Goal: Contribute content: Add original content to the website for others to see

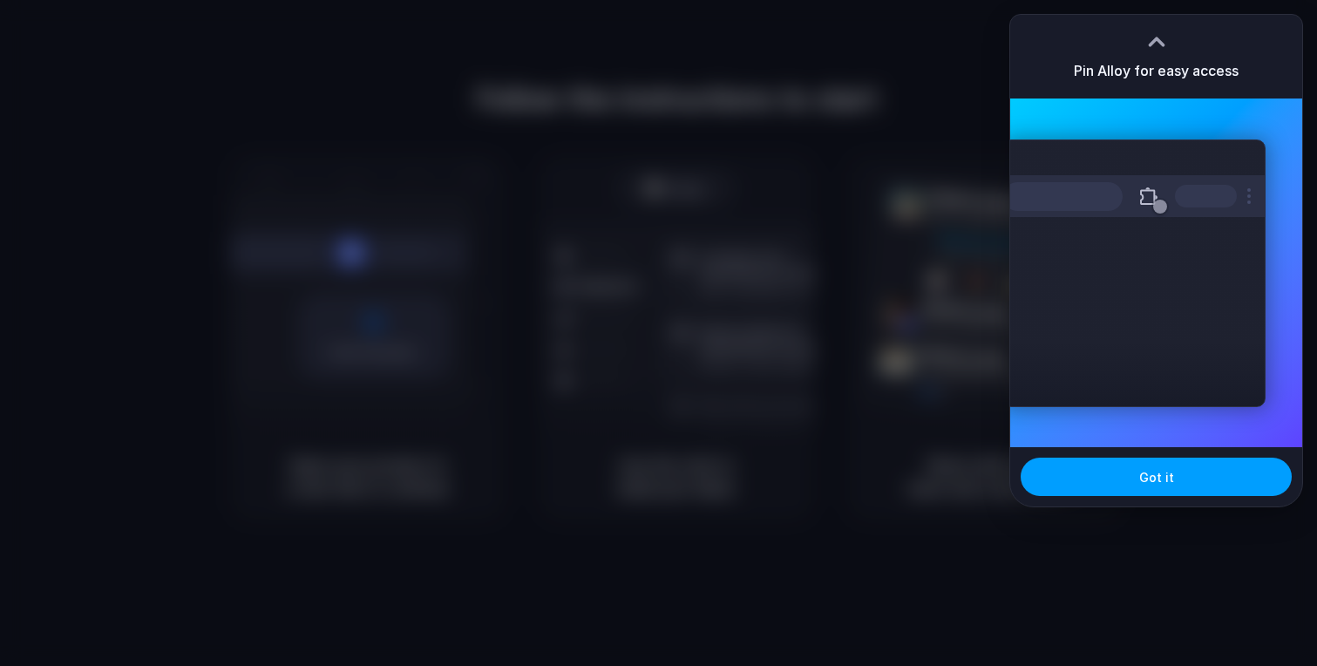
click at [1118, 472] on button "Got it" at bounding box center [1156, 477] width 271 height 38
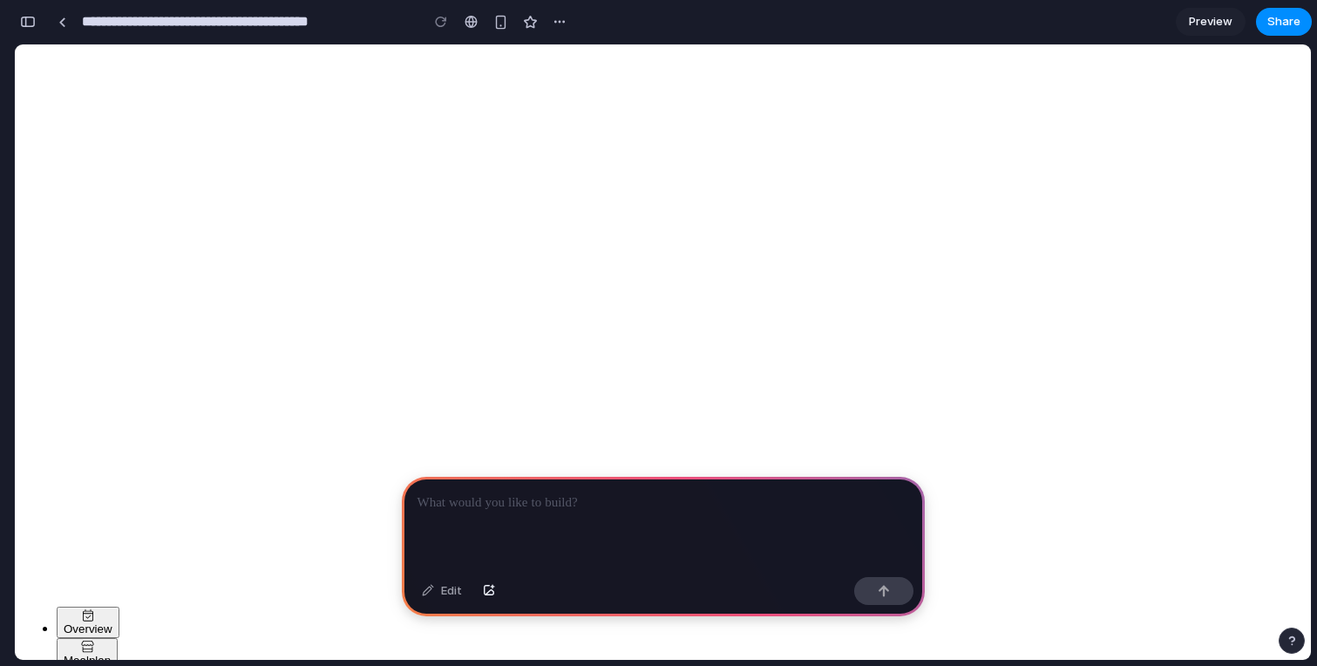
scroll to position [118, 0]
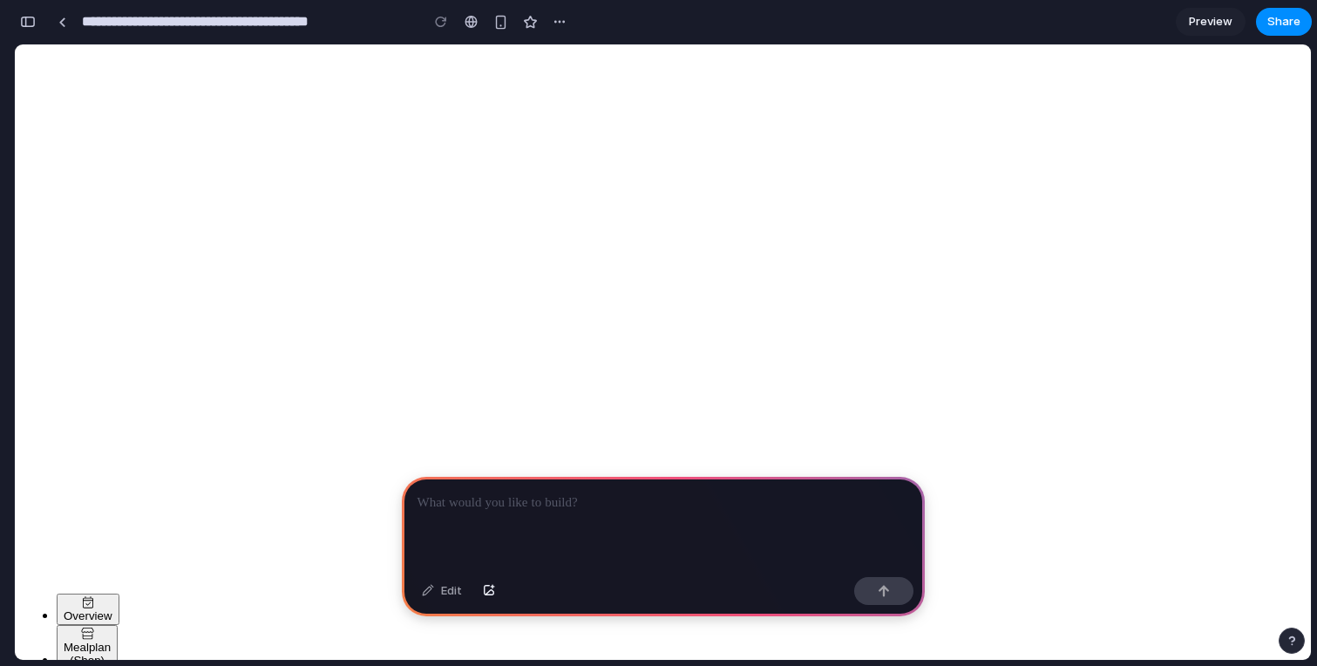
click at [497, 507] on p at bounding box center [664, 503] width 492 height 21
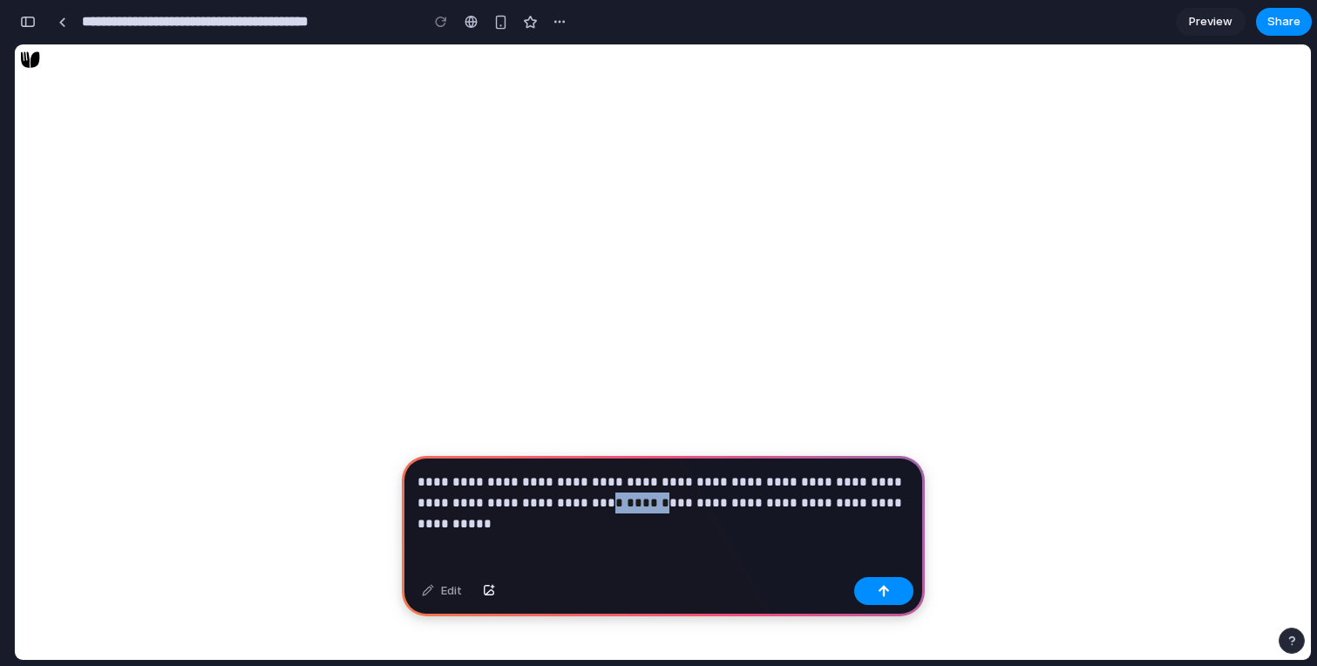
drag, startPoint x: 551, startPoint y: 507, endPoint x: 500, endPoint y: 506, distance: 50.6
click at [500, 506] on p "**********" at bounding box center [664, 493] width 492 height 42
click at [884, 602] on button "button" at bounding box center [883, 591] width 59 height 28
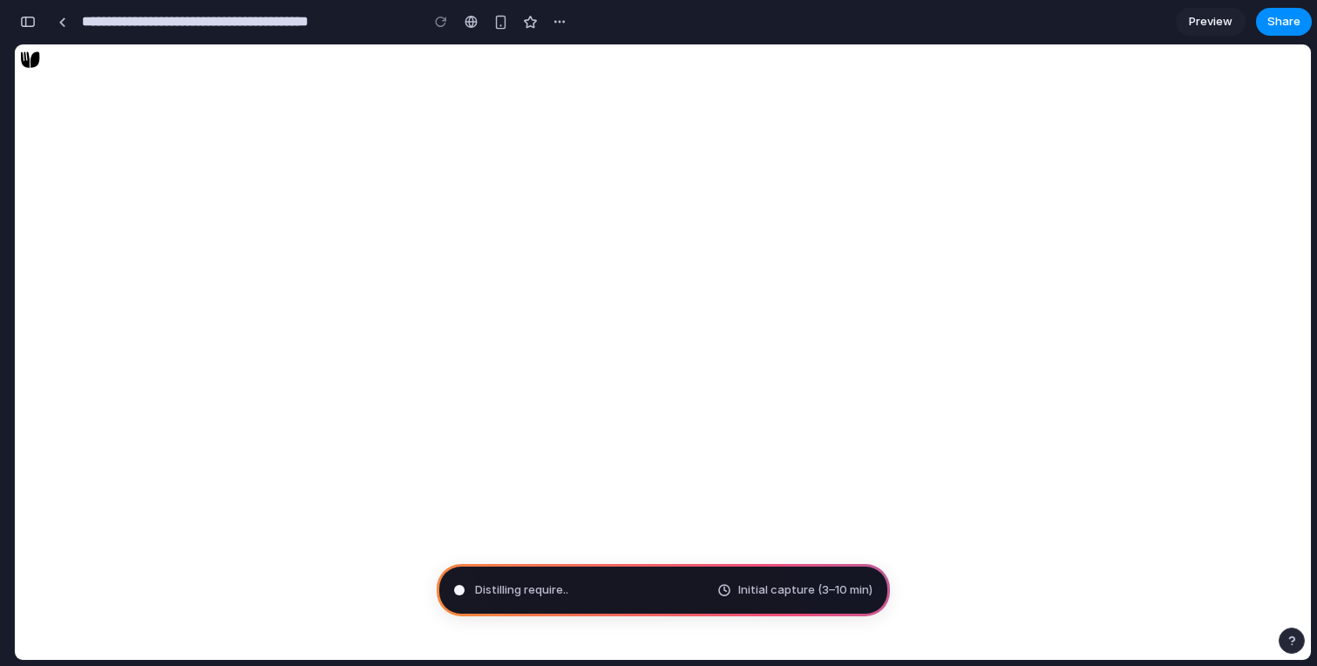
type input "**********"
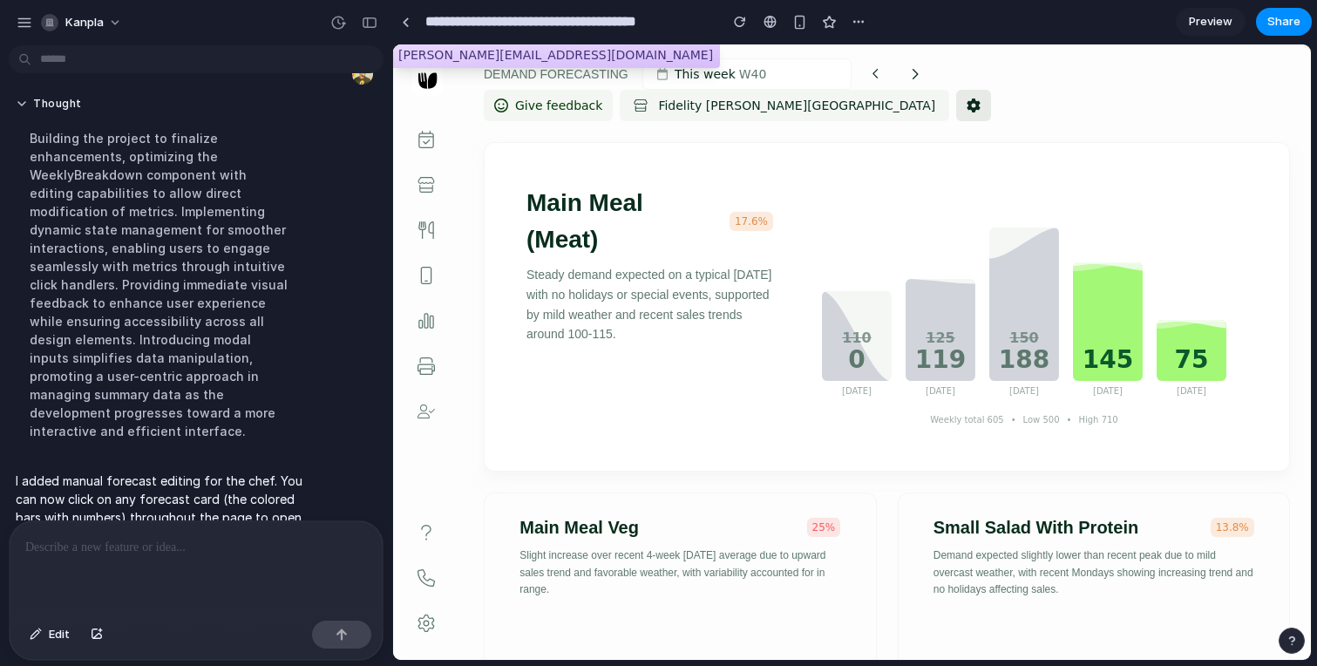
click at [967, 111] on icon at bounding box center [974, 106] width 14 height 14
click at [956, 113] on button at bounding box center [973, 105] width 35 height 31
click at [548, 119] on button "Give feedback" at bounding box center [548, 105] width 129 height 31
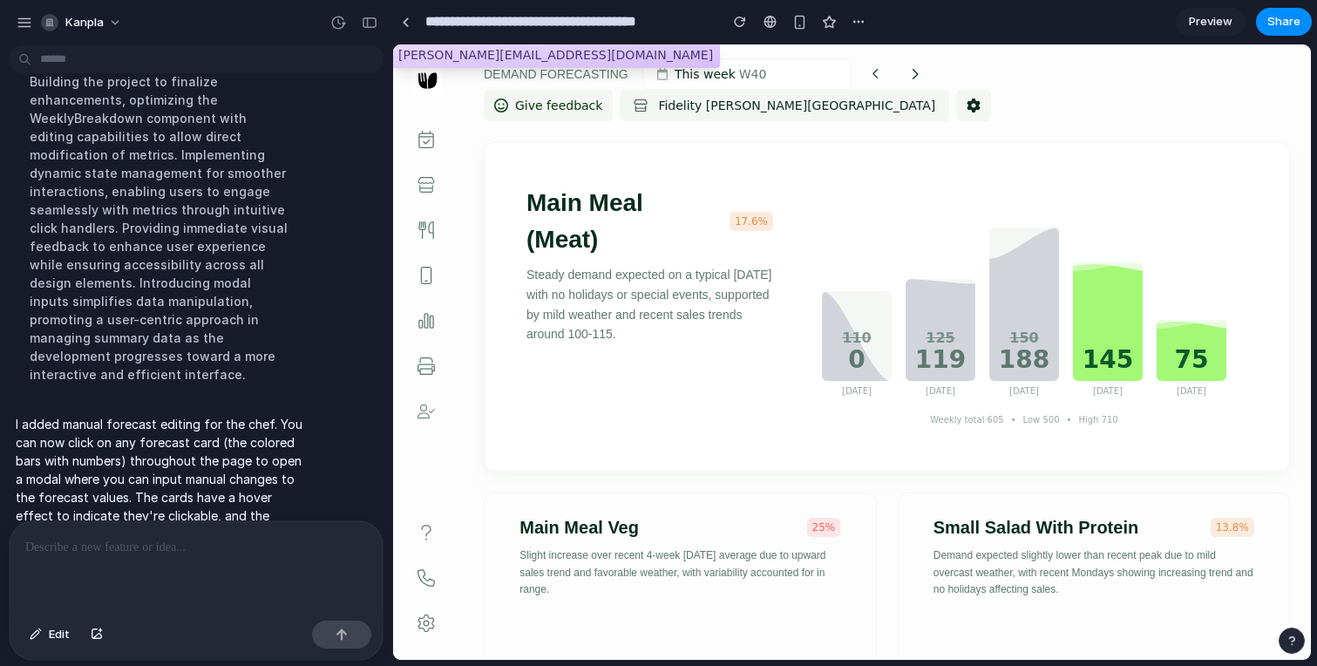
scroll to position [205, 0]
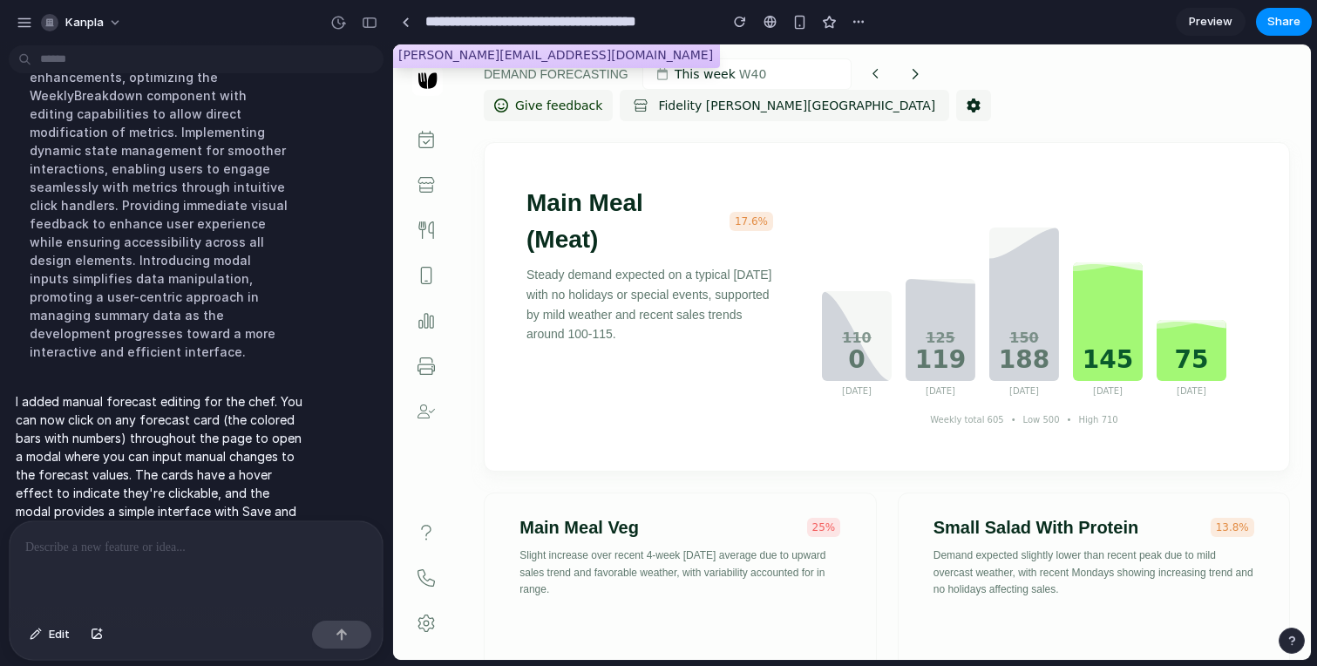
click at [946, 326] on div "125 119" at bounding box center [941, 330] width 70 height 102
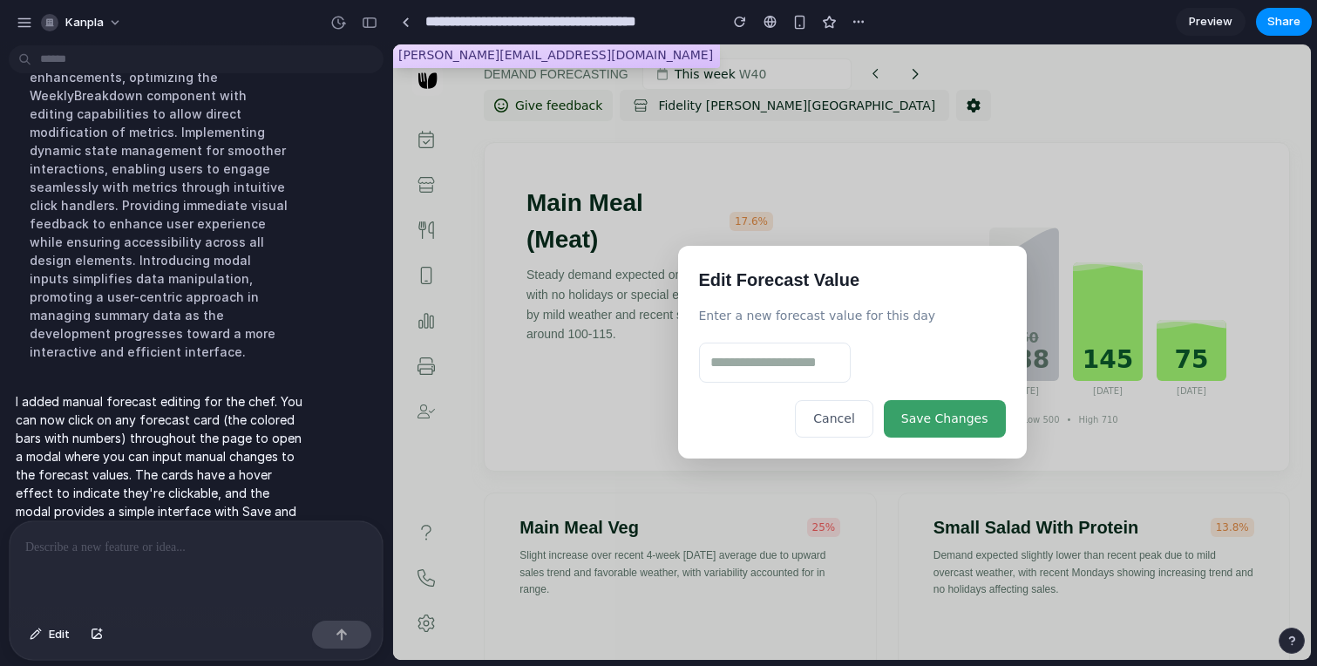
type input "*"
type input "***"
click at [910, 416] on button "Save Changes" at bounding box center [945, 418] width 122 height 37
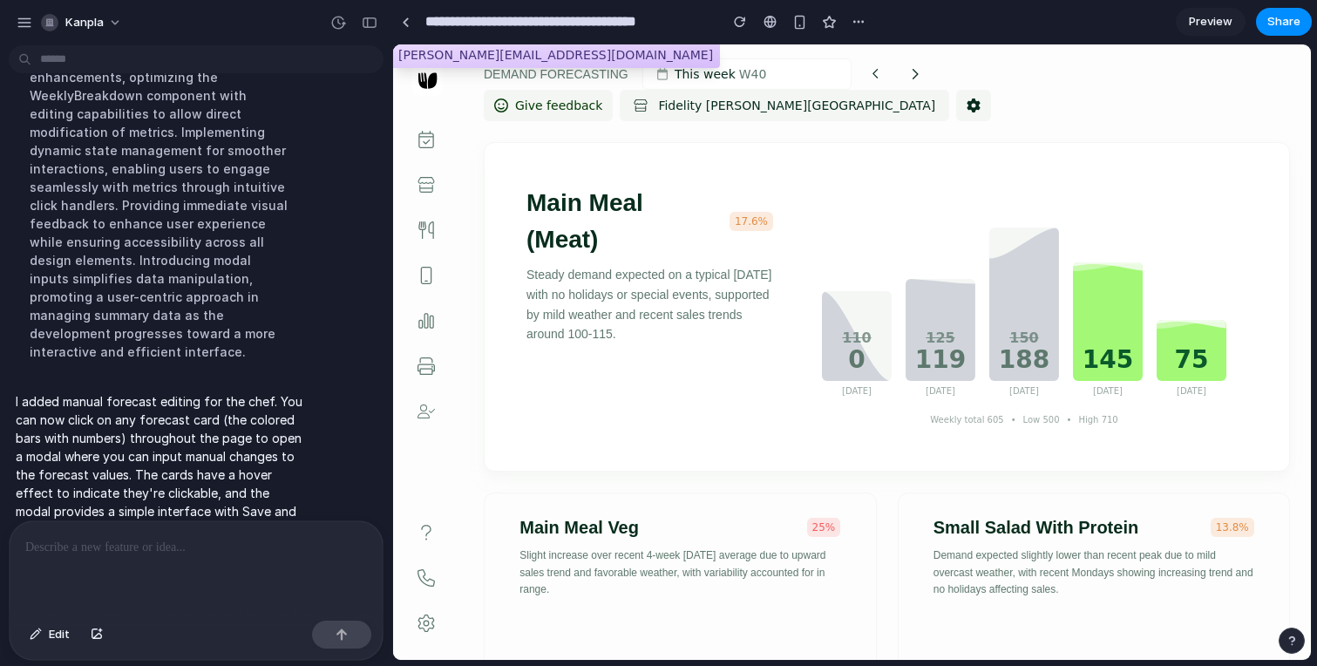
click at [955, 325] on div "125 119" at bounding box center [941, 330] width 70 height 102
click at [1046, 319] on div "150 188" at bounding box center [1024, 304] width 70 height 153
click at [1125, 357] on div "145" at bounding box center [1108, 361] width 51 height 39
click at [1107, 341] on div "145" at bounding box center [1108, 321] width 70 height 119
click at [1106, 385] on div "THURSDAY" at bounding box center [1108, 390] width 30 height 13
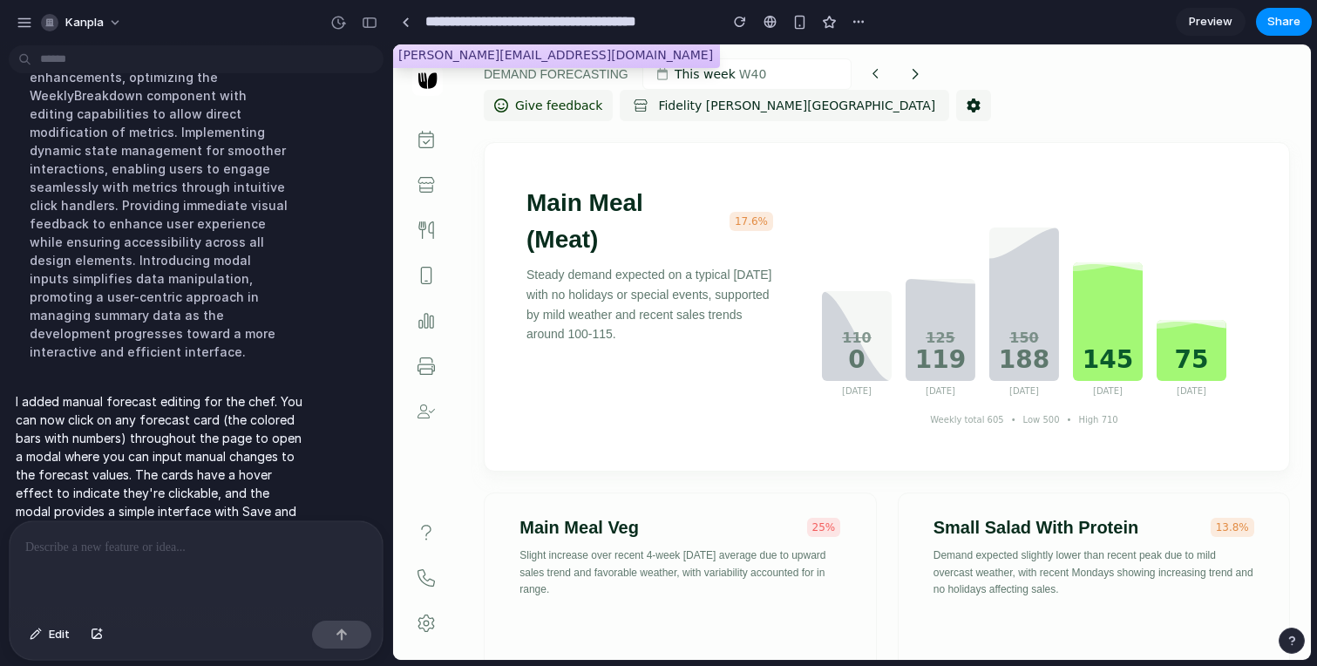
click at [1112, 368] on div "145" at bounding box center [1108, 361] width 51 height 39
click at [1014, 357] on div "188" at bounding box center [1024, 360] width 51 height 37
